Goal: Find specific page/section: Find specific page/section

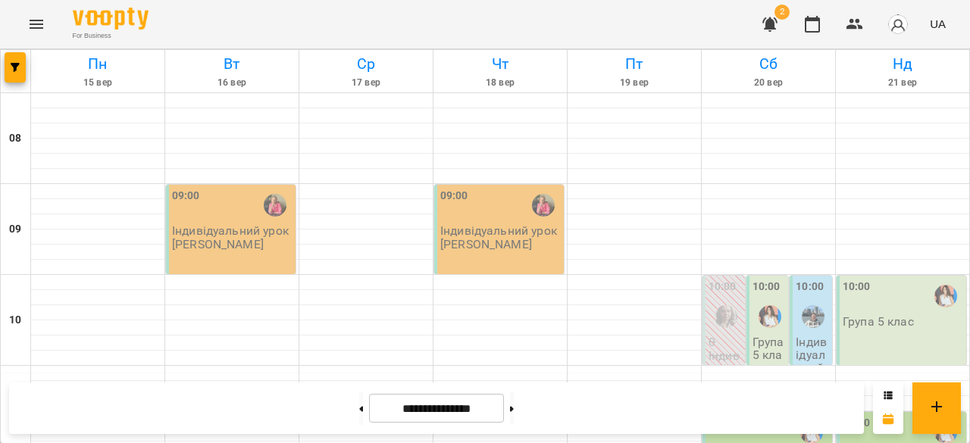
click at [358, 411] on div at bounding box center [365, 418] width 133 height 15
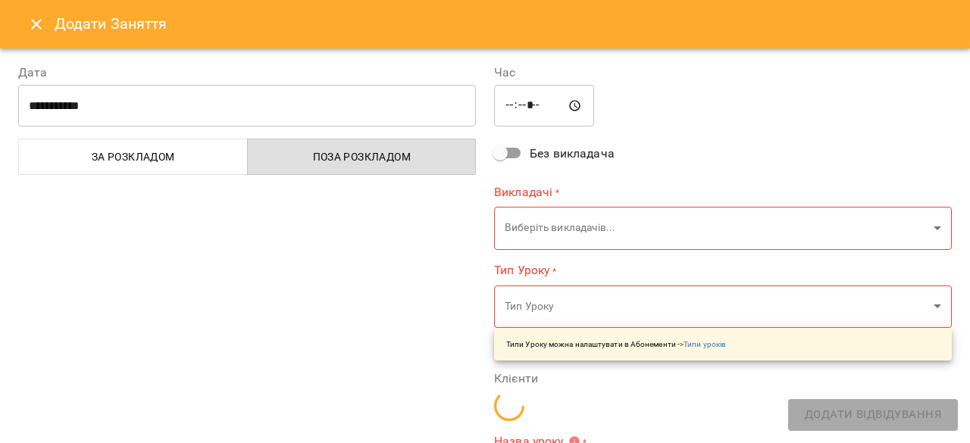
scroll to position [128, 0]
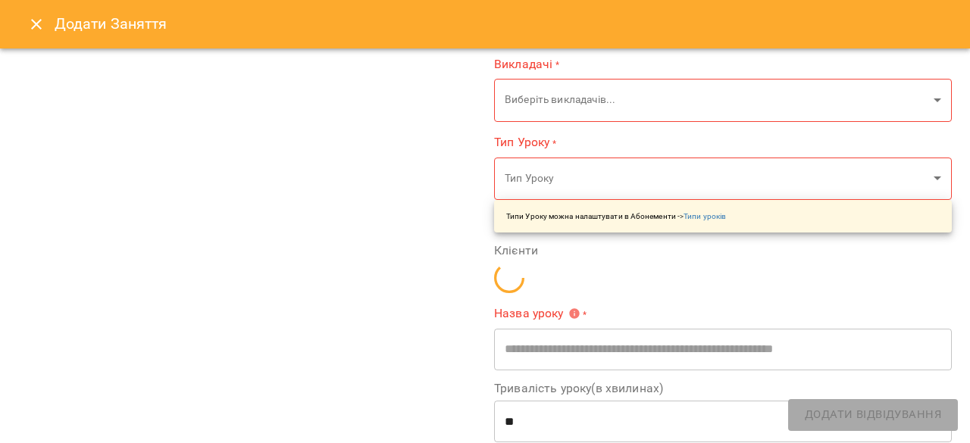
type input "**********"
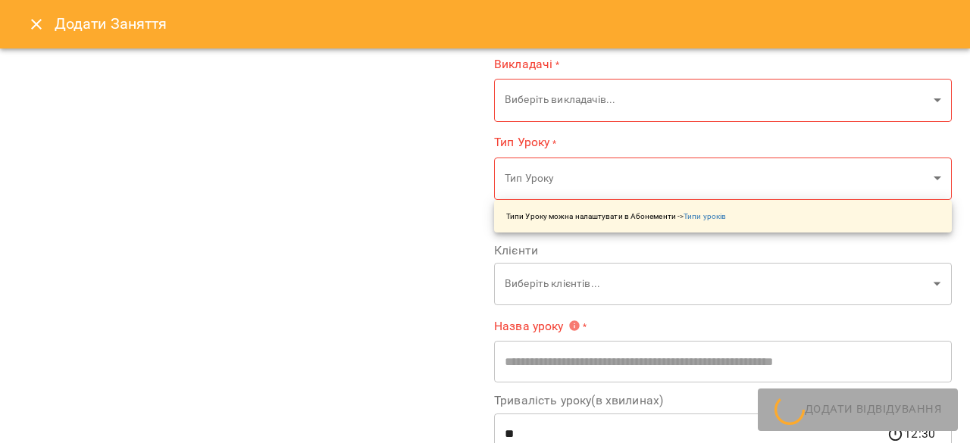
click at [30, 20] on icon "Close" at bounding box center [36, 24] width 18 height 18
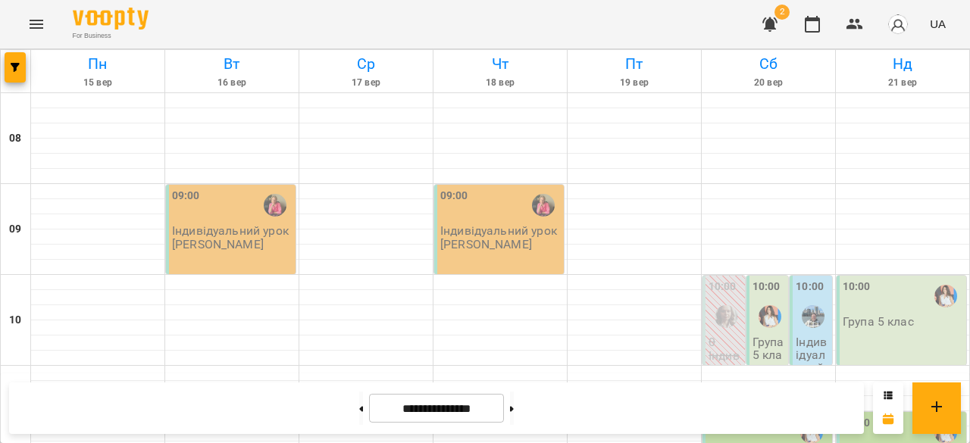
scroll to position [853, 0]
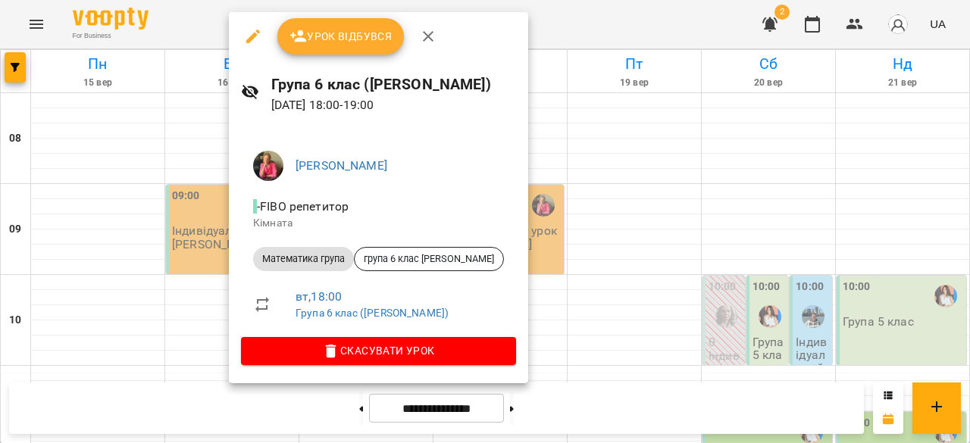
click at [600, 249] on div at bounding box center [485, 221] width 970 height 443
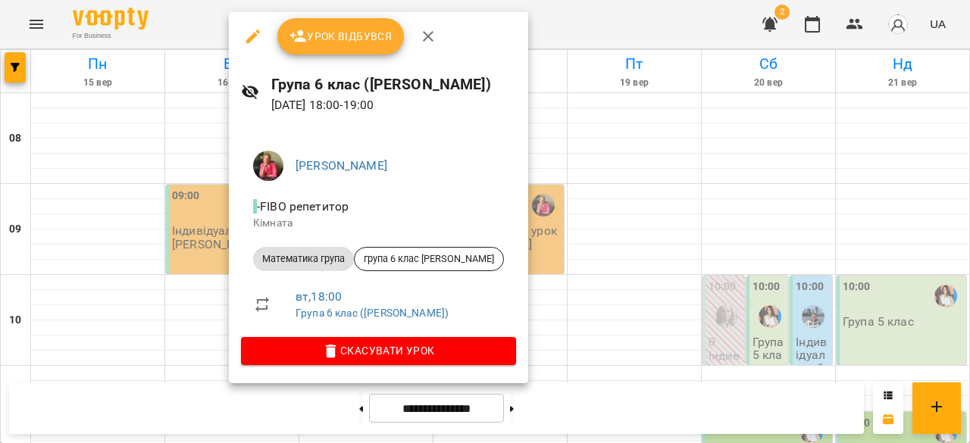
click at [542, 255] on div at bounding box center [485, 221] width 970 height 443
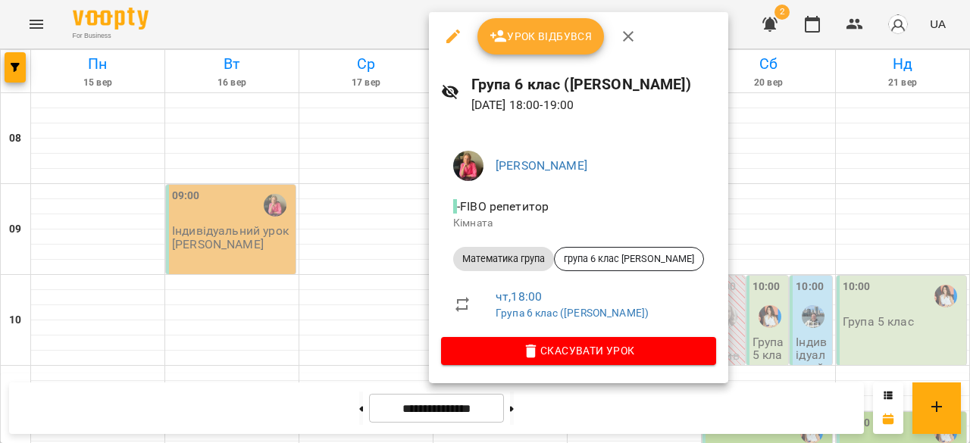
click at [269, 196] on div at bounding box center [485, 221] width 970 height 443
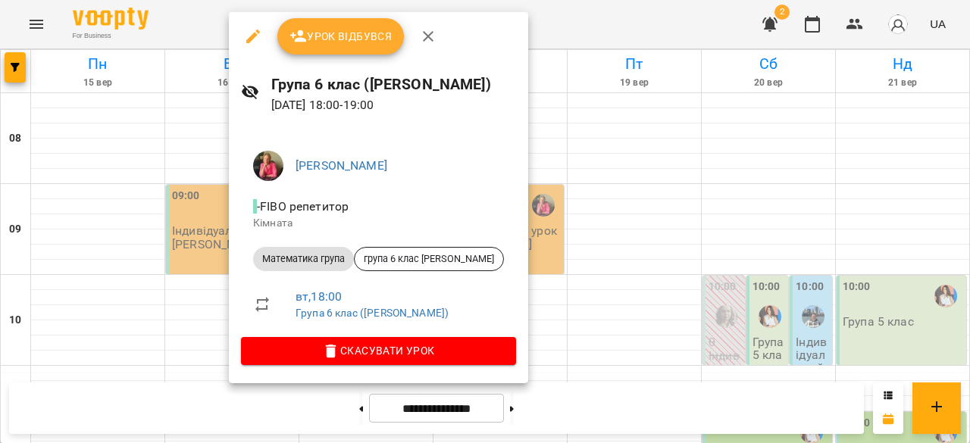
click at [533, 261] on div at bounding box center [485, 221] width 970 height 443
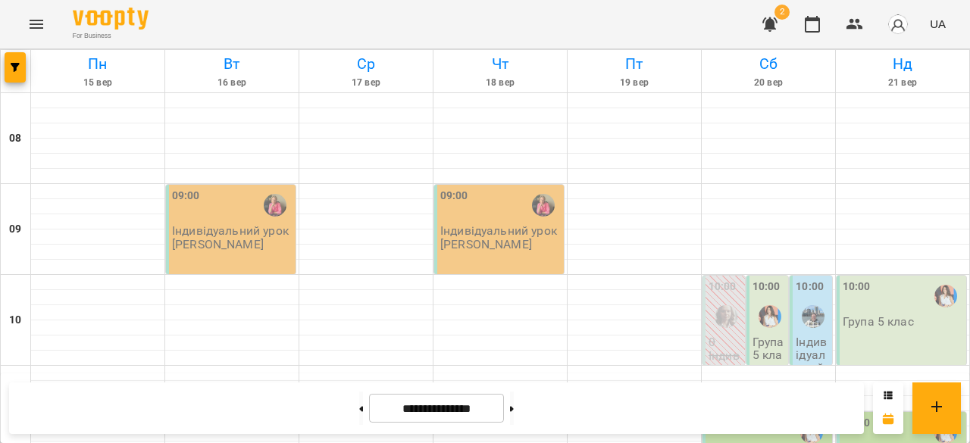
scroll to position [8, 0]
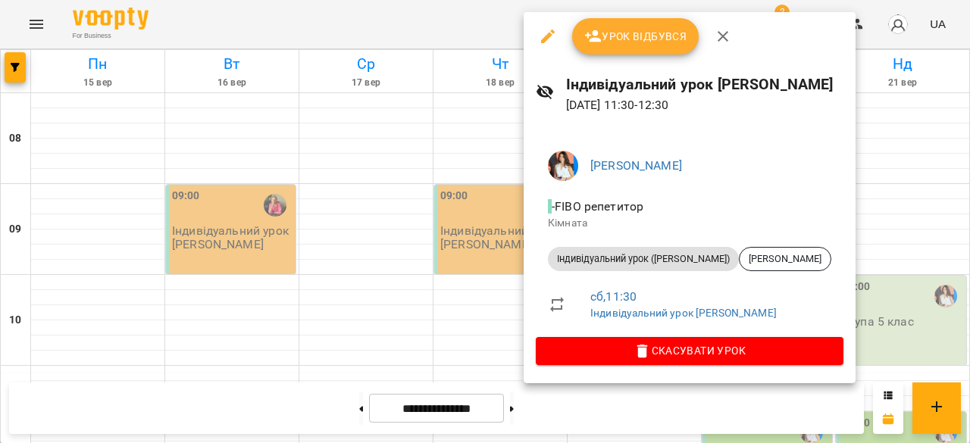
scroll to position [248, 0]
click at [433, 250] on div at bounding box center [485, 221] width 970 height 443
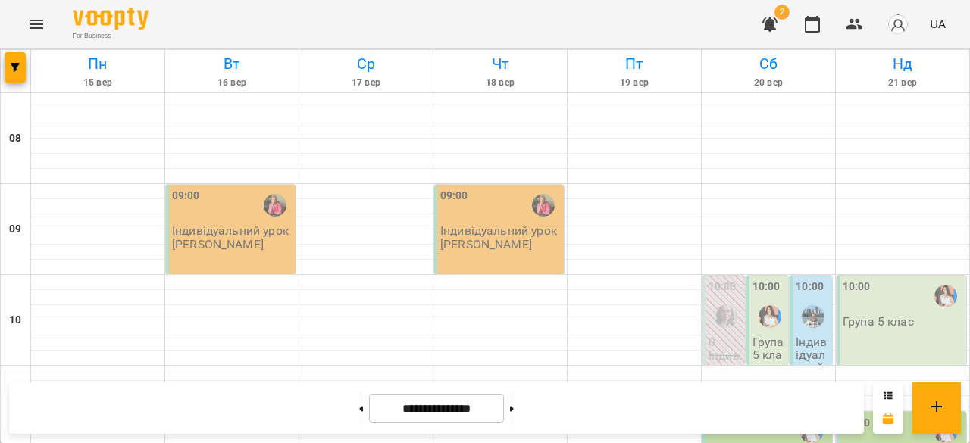
scroll to position [218, 0]
drag, startPoint x: 930, startPoint y: 277, endPoint x: 544, endPoint y: 256, distance: 386.9
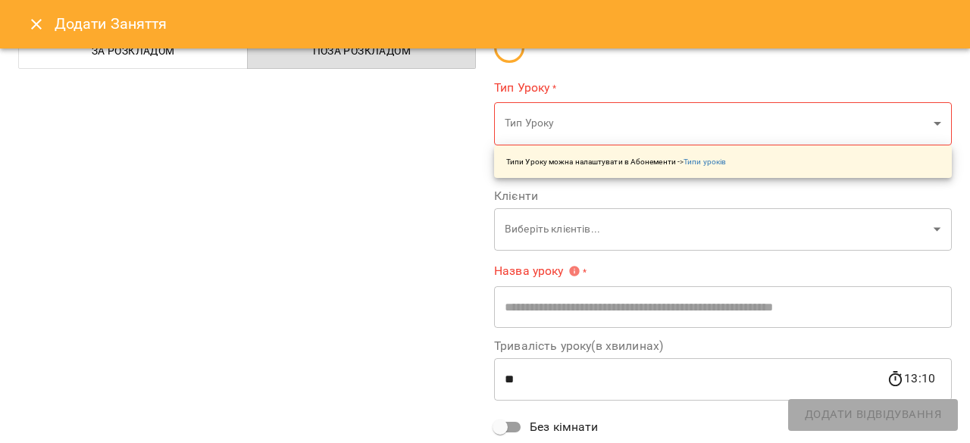
type input "**********"
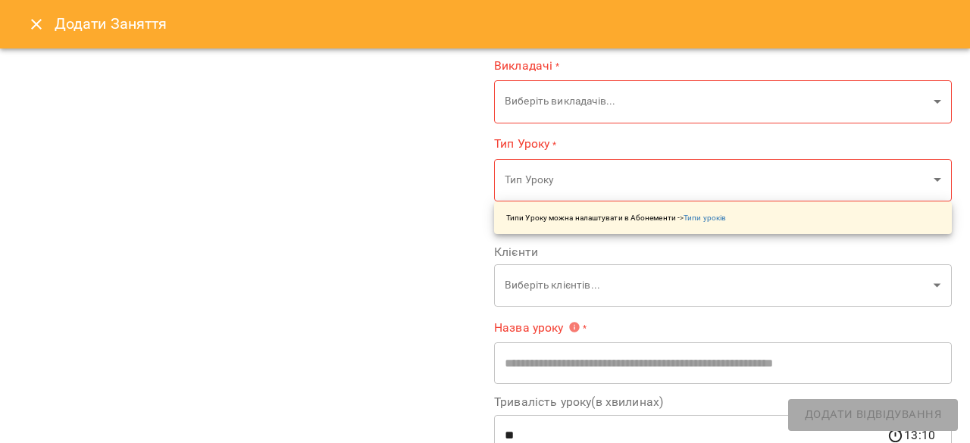
scroll to position [0, 0]
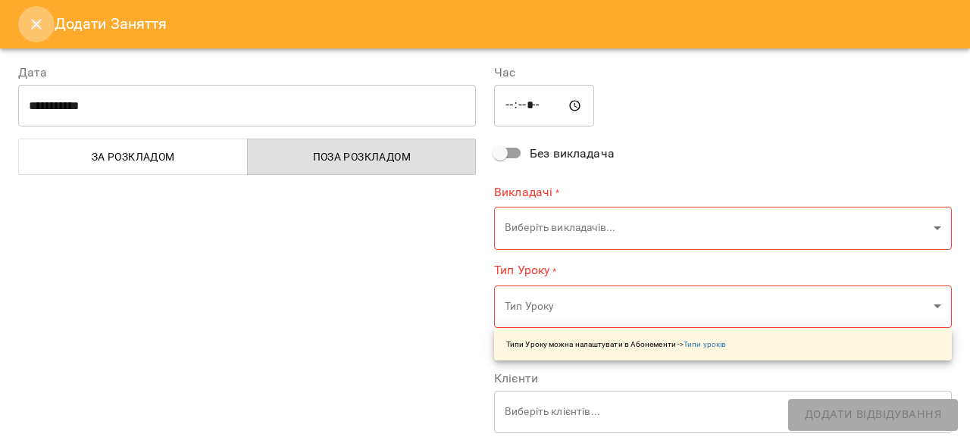
click at [30, 21] on icon "Close" at bounding box center [36, 24] width 18 height 18
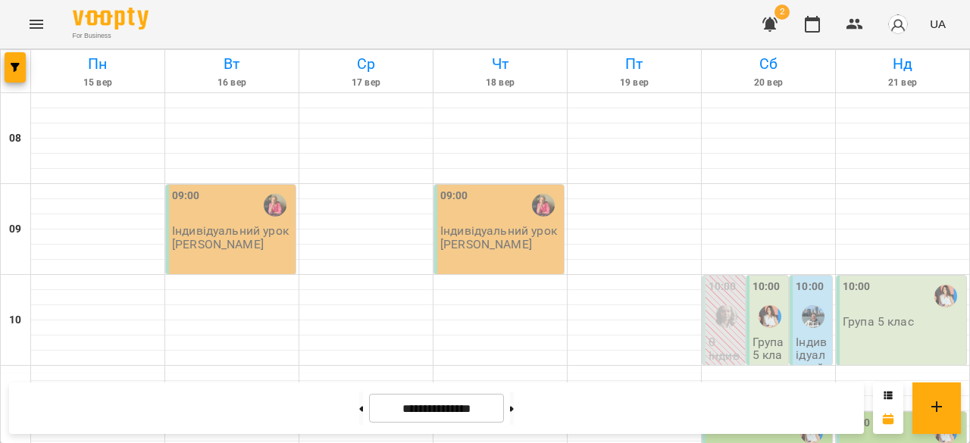
scroll to position [836, 0]
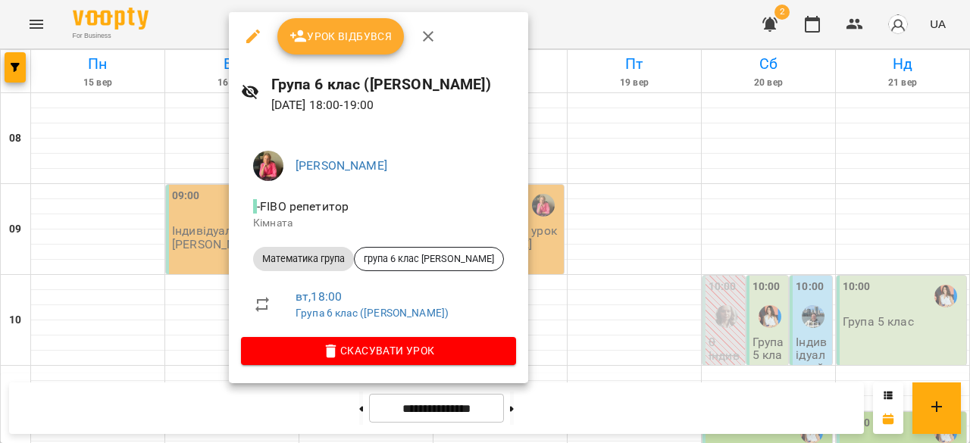
click at [548, 280] on div at bounding box center [485, 221] width 970 height 443
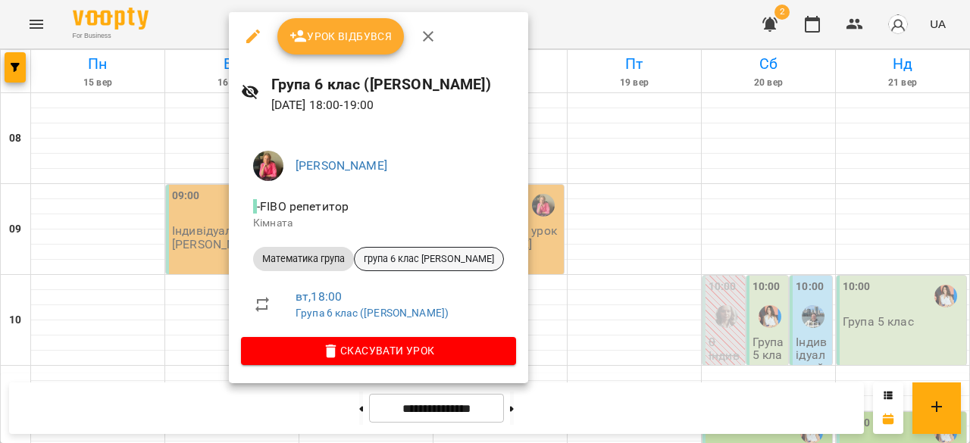
click at [381, 263] on span "група 6 клас [PERSON_NAME]" at bounding box center [429, 259] width 148 height 14
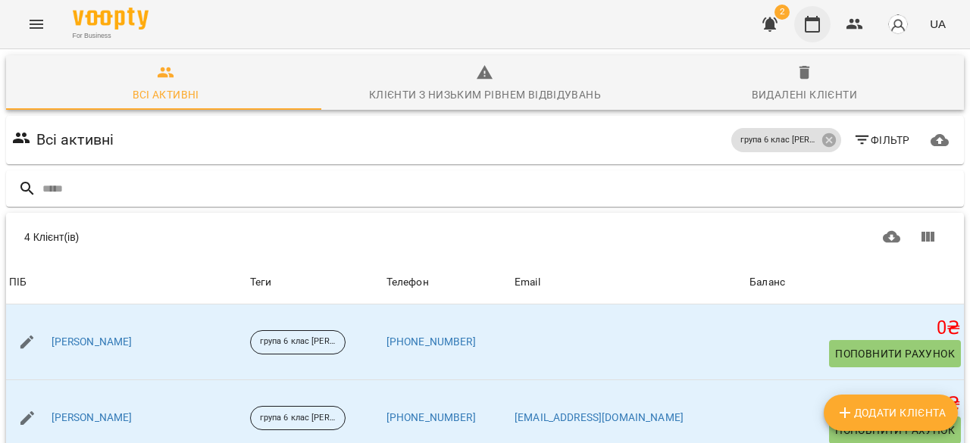
scroll to position [76, 0]
click at [807, 27] on icon "button" at bounding box center [812, 24] width 15 height 17
